Goal: Find specific page/section: Find specific page/section

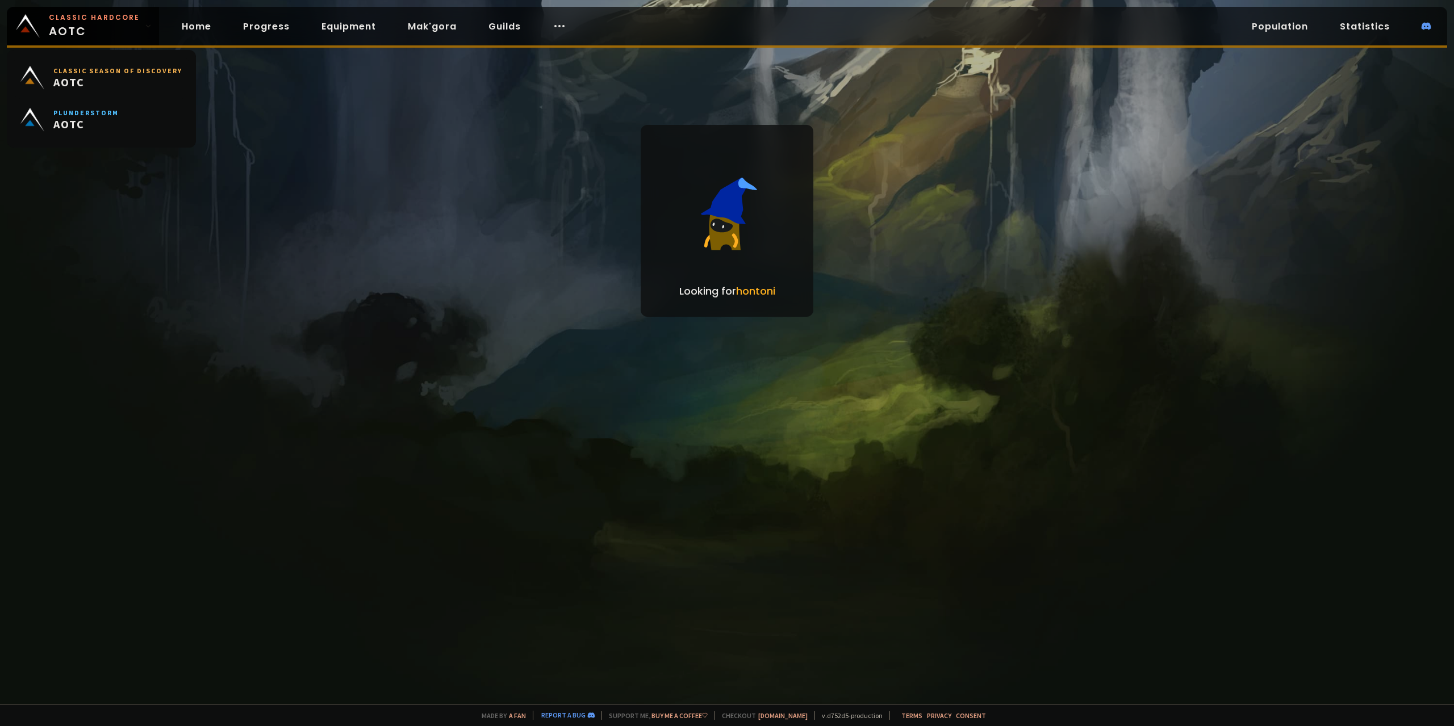
click at [91, 20] on small "Classic Hardcore" at bounding box center [94, 17] width 91 height 10
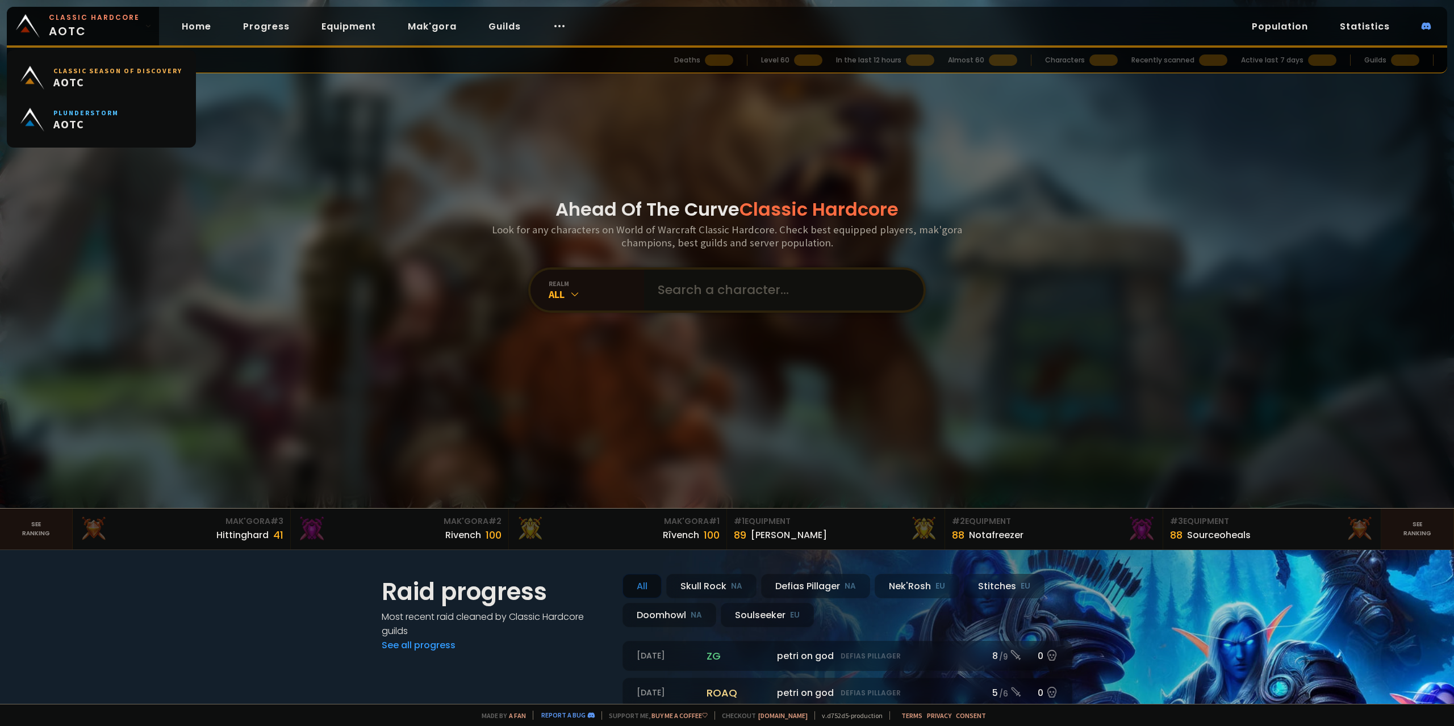
click at [717, 295] on input "text" at bounding box center [780, 290] width 259 height 41
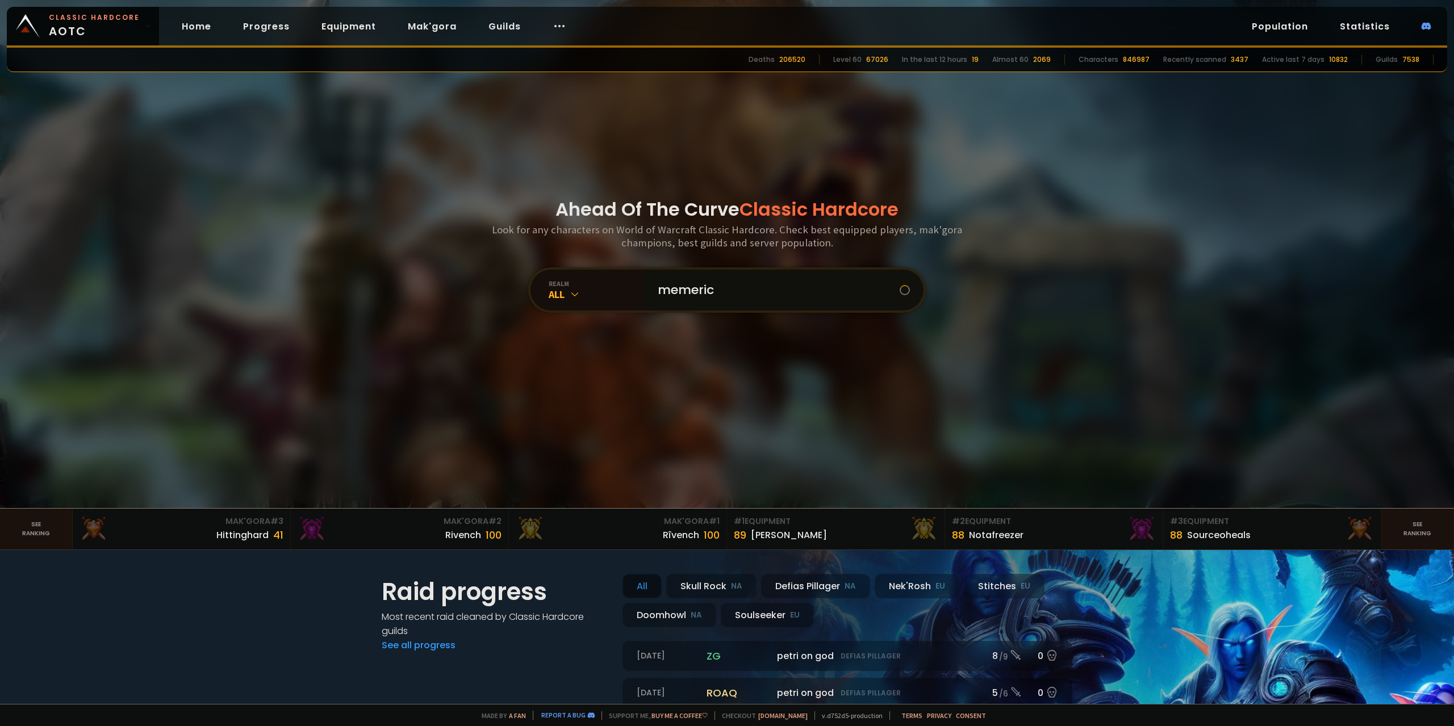
type input "memerica"
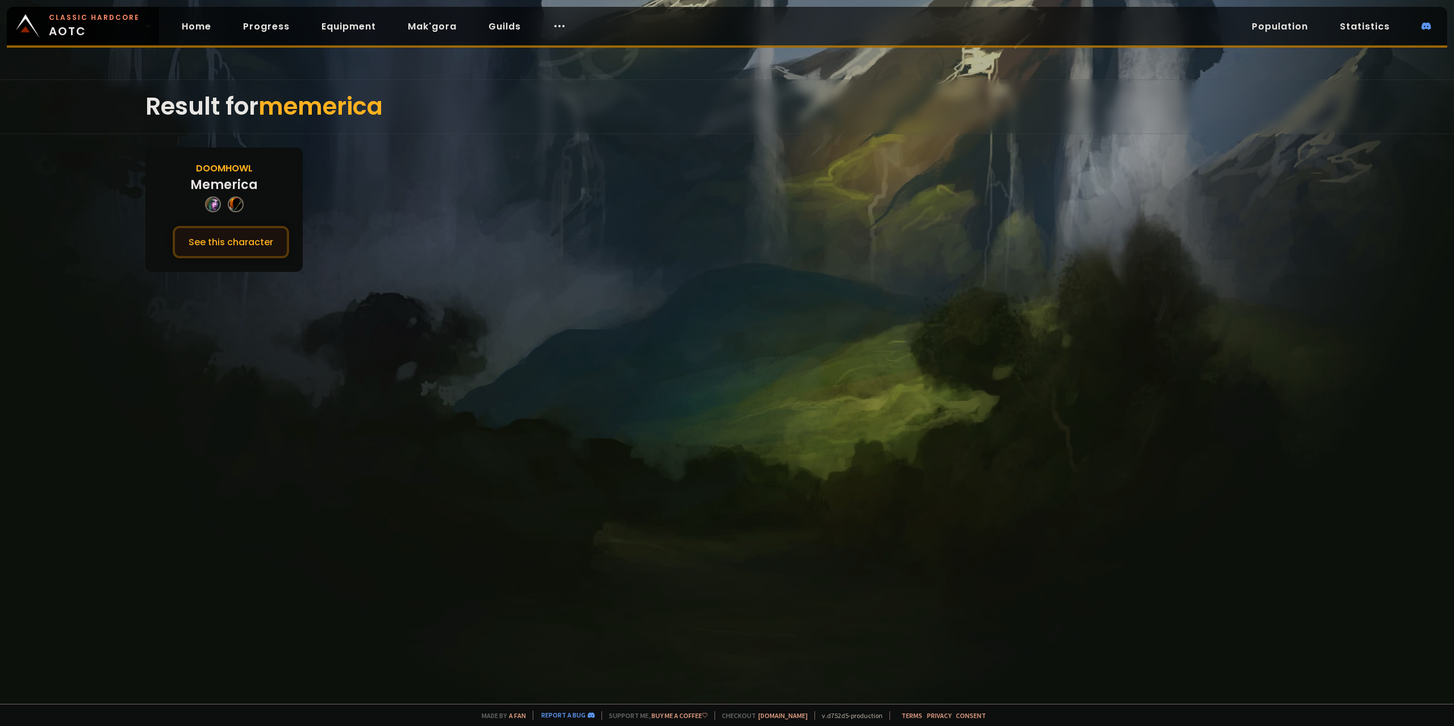
click at [231, 247] on button "See this character" at bounding box center [231, 242] width 116 height 32
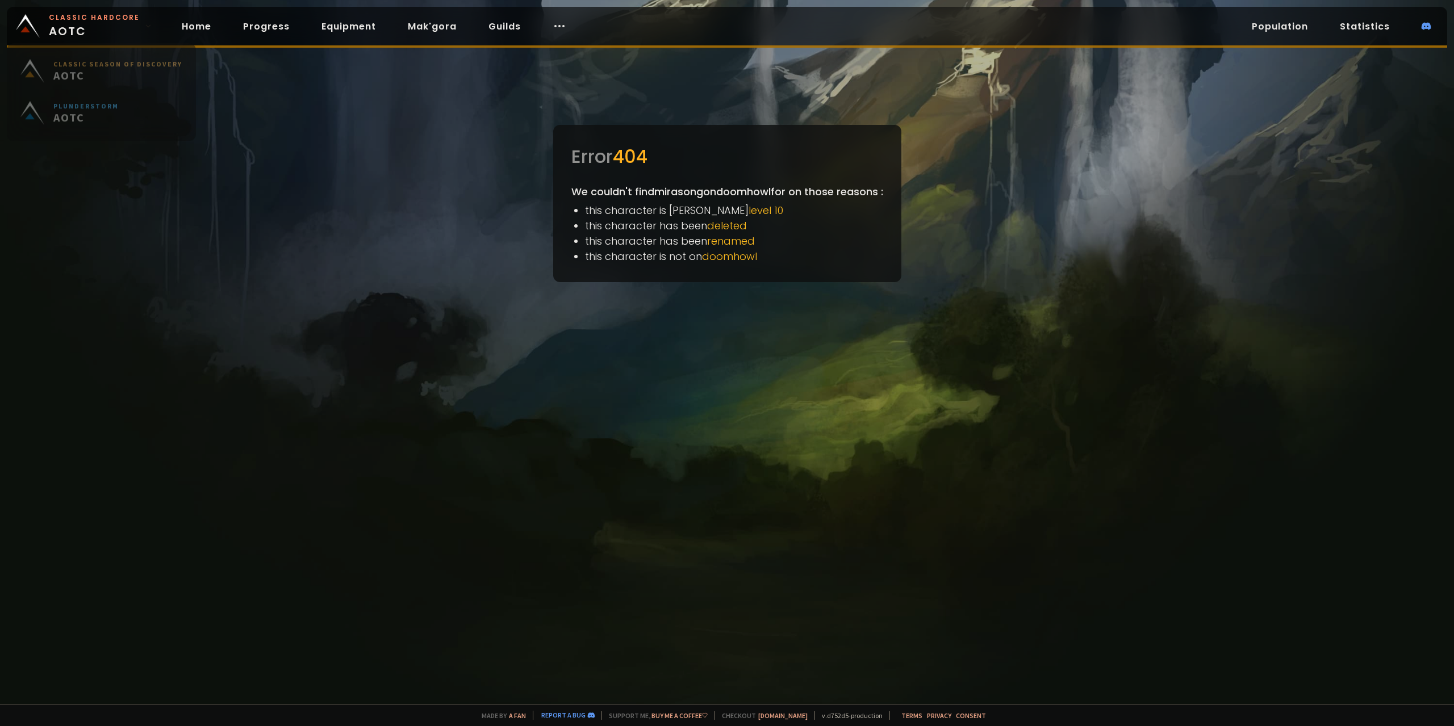
click at [73, 25] on span "Classic Hardcore AOTC" at bounding box center [94, 25] width 91 height 27
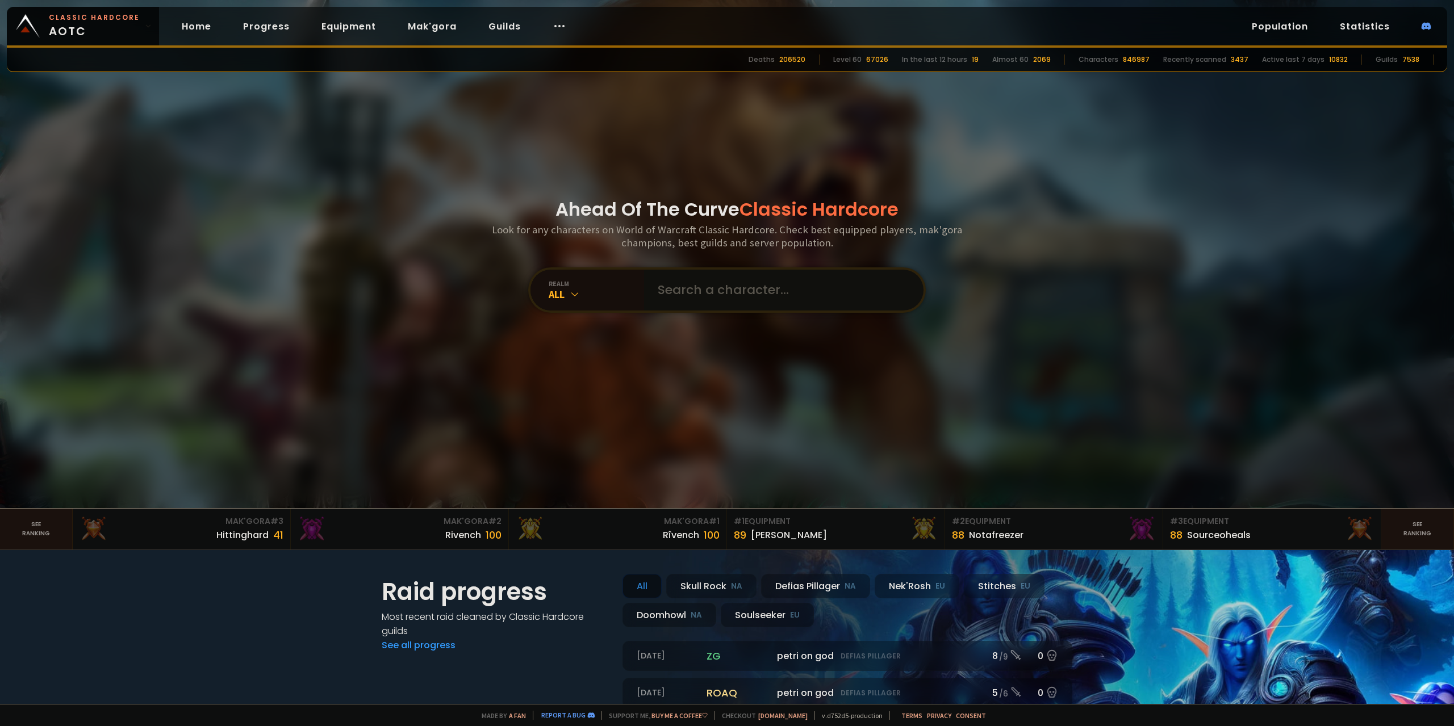
click at [678, 289] on input "text" at bounding box center [780, 290] width 259 height 41
type input "mirasong"
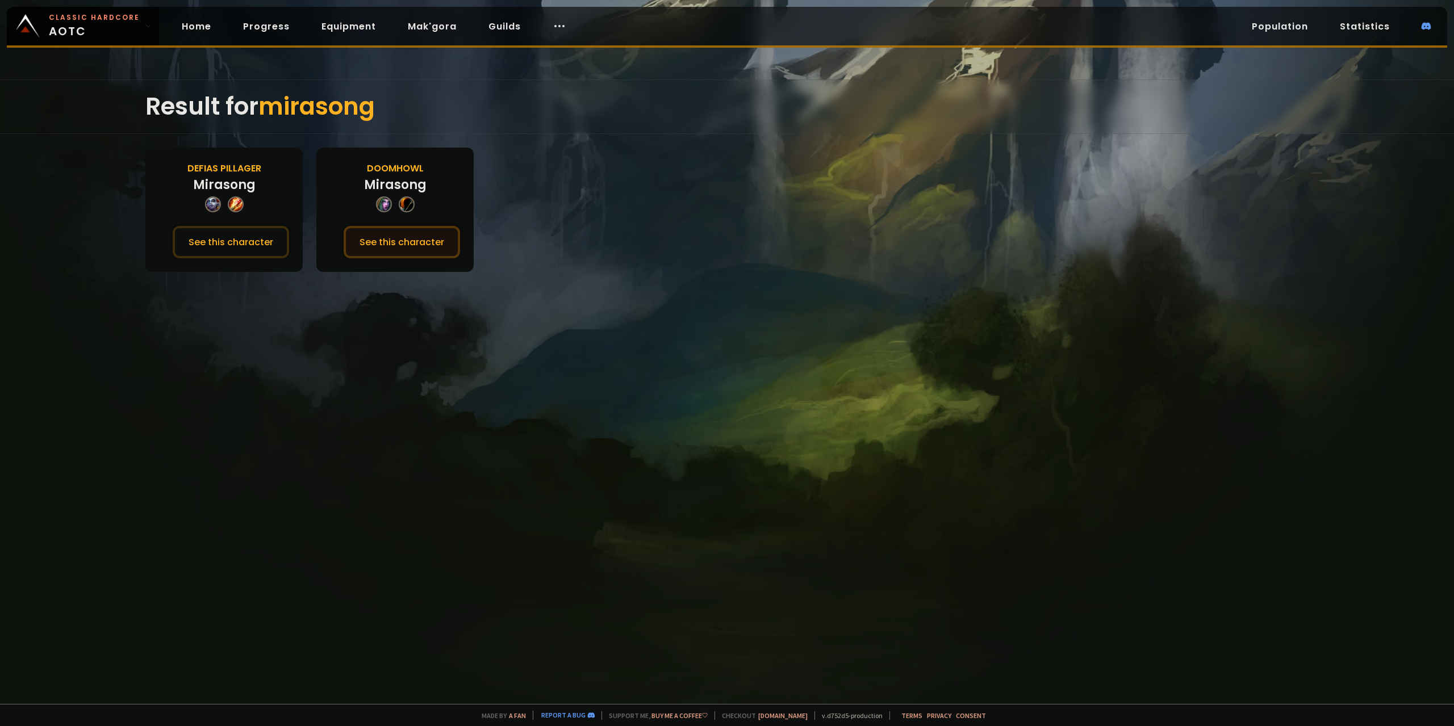
click at [411, 238] on button "See this character" at bounding box center [402, 242] width 116 height 32
